Goal: Task Accomplishment & Management: Manage account settings

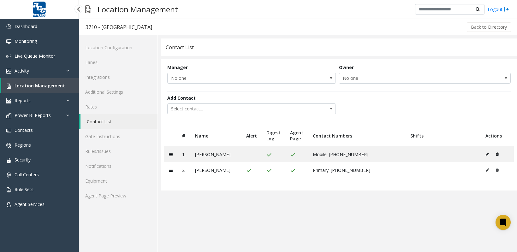
click at [26, 87] on span "Location Management" at bounding box center [40, 86] width 51 height 6
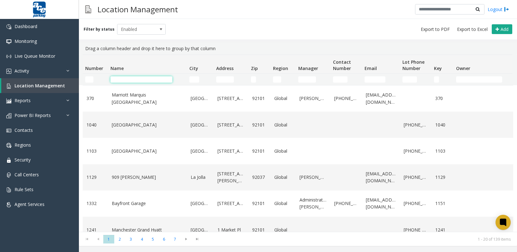
click at [143, 81] on input "Name Filter" at bounding box center [142, 79] width 62 height 6
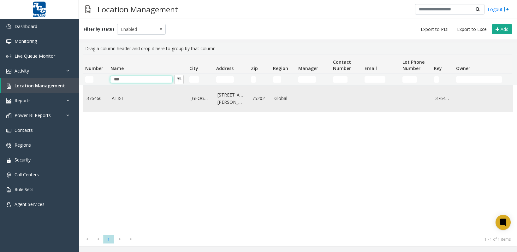
type input "***"
click at [130, 100] on link "AT&T" at bounding box center [147, 98] width 71 height 7
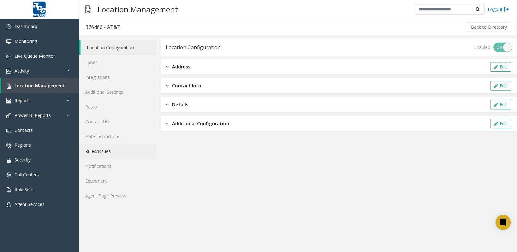
click at [108, 152] on link "Rules/Issues" at bounding box center [118, 151] width 79 height 15
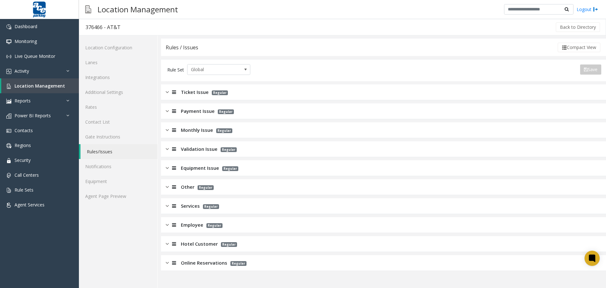
click at [214, 147] on span "Validation Issue" at bounding box center [199, 148] width 37 height 7
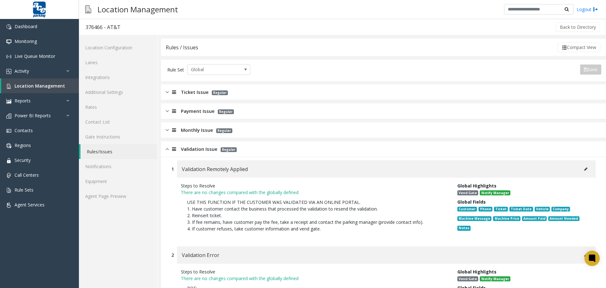
click at [517, 170] on icon at bounding box center [585, 169] width 3 height 4
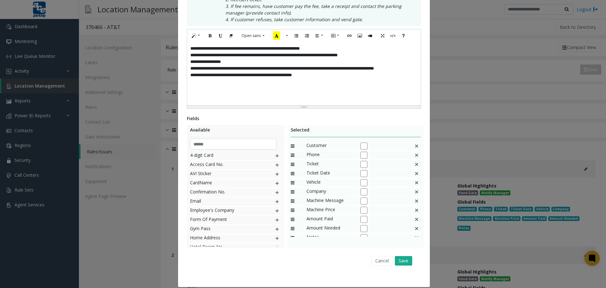
scroll to position [156, 0]
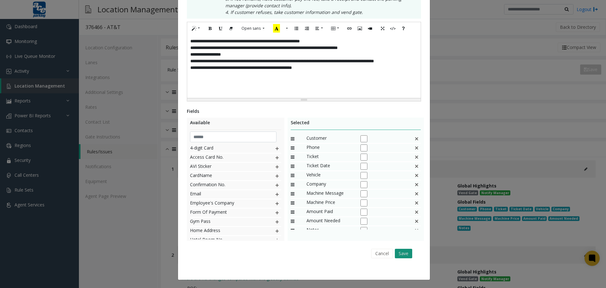
click at [401, 252] on button "Save" at bounding box center [403, 252] width 17 height 9
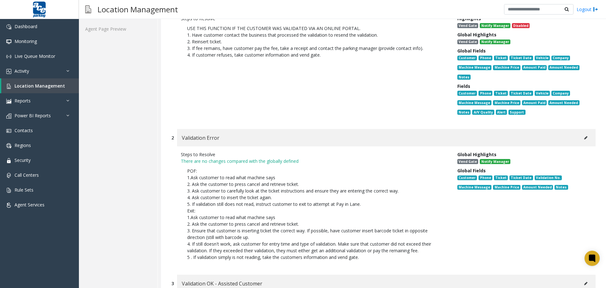
scroll to position [126, 0]
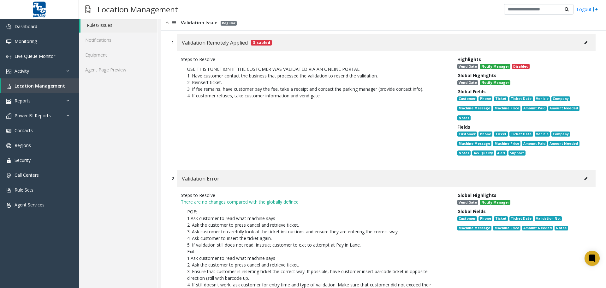
click at [517, 179] on icon at bounding box center [585, 178] width 3 height 4
type input "**********"
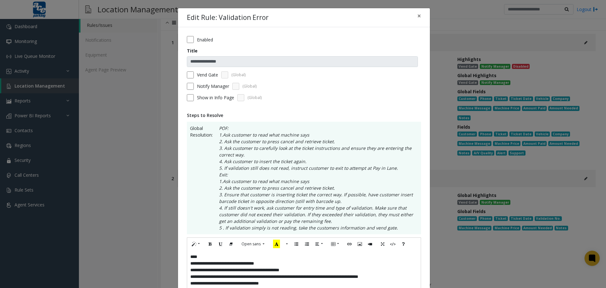
scroll to position [258, 0]
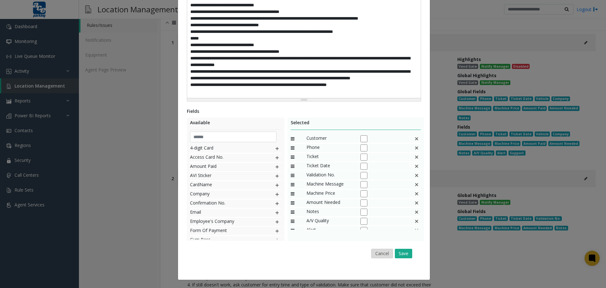
click at [378, 252] on button "Cancel" at bounding box center [382, 252] width 22 height 9
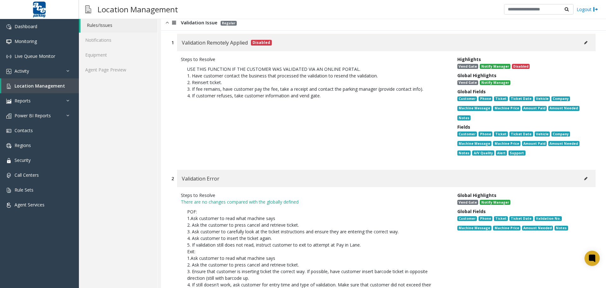
scroll to position [0, 0]
